Goal: Go to known website: Access a specific website the user already knows

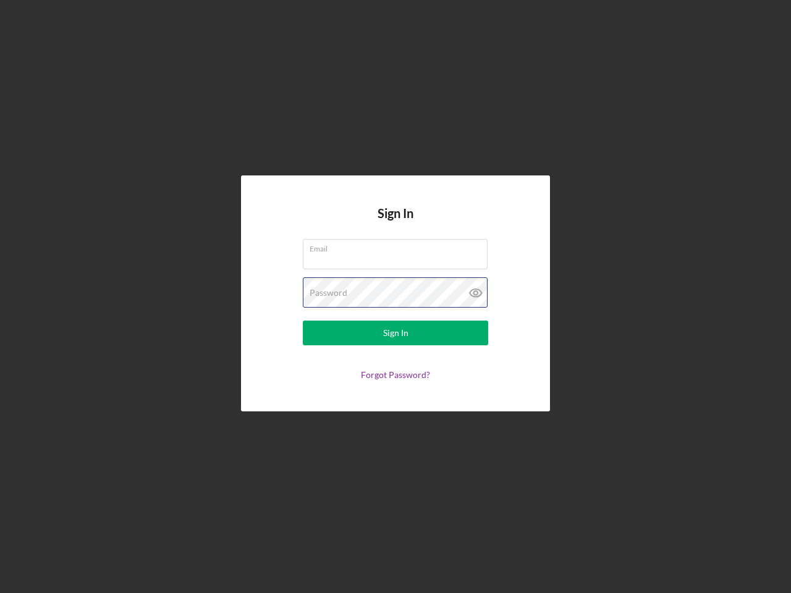
click at [396, 297] on div "Password" at bounding box center [395, 293] width 185 height 31
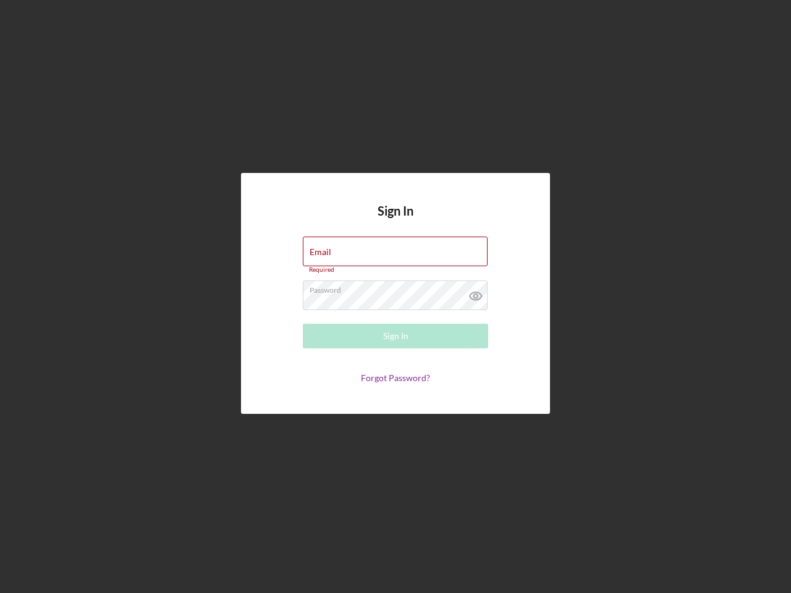
click at [476, 293] on icon at bounding box center [475, 296] width 31 height 31
